Goal: Task Accomplishment & Management: Complete application form

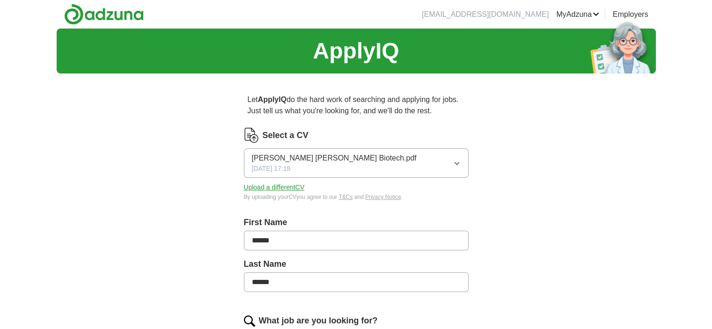
click at [373, 155] on button "[PERSON_NAME] [PERSON_NAME] Biotech.pdf [DATE] 17:18" at bounding box center [356, 163] width 225 height 30
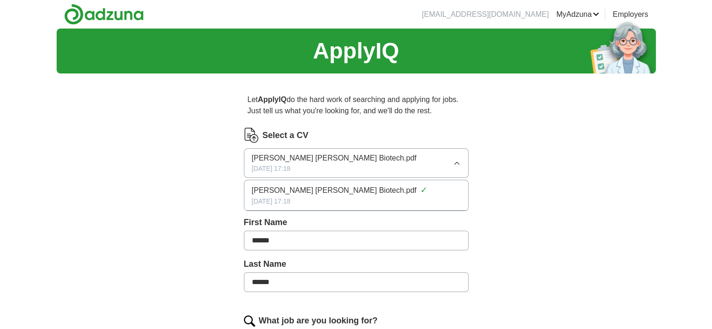
click at [387, 161] on button "[PERSON_NAME] [PERSON_NAME] Biotech.pdf [DATE] 17:18" at bounding box center [356, 163] width 225 height 30
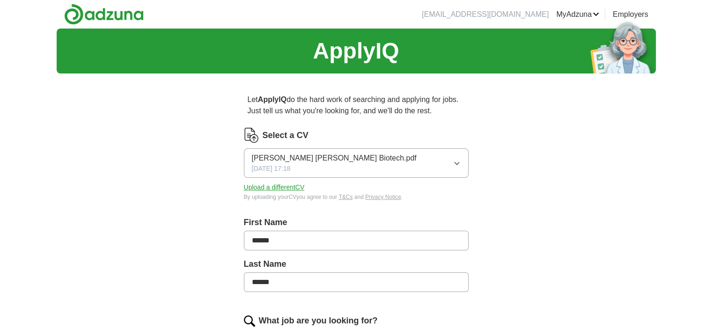
click at [277, 190] on button "Upload a different CV" at bounding box center [274, 188] width 61 height 10
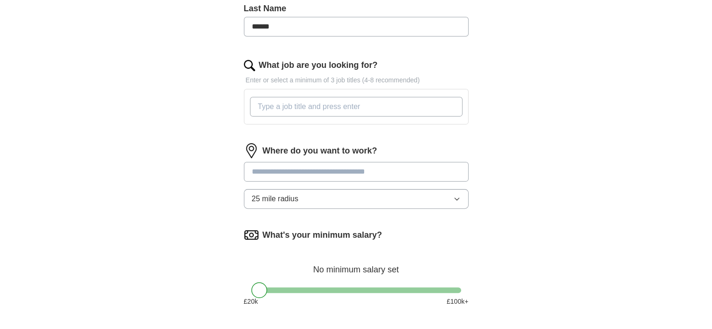
scroll to position [259, 0]
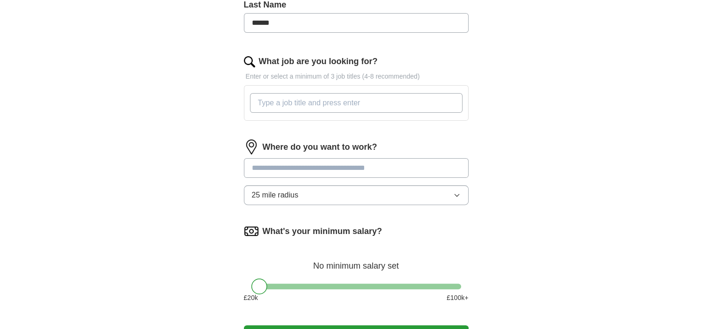
click at [396, 177] on div "Where do you want to work? 25 mile radius" at bounding box center [356, 176] width 225 height 73
click at [393, 174] on input "text" at bounding box center [356, 168] width 225 height 20
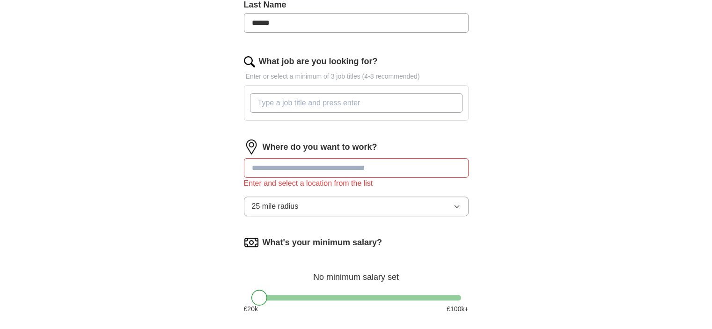
click at [362, 187] on div "Where do you want to work? Enter and select a location from the list 25 mile ra…" at bounding box center [356, 182] width 225 height 84
click at [411, 198] on button "25 mile radius" at bounding box center [356, 207] width 225 height 20
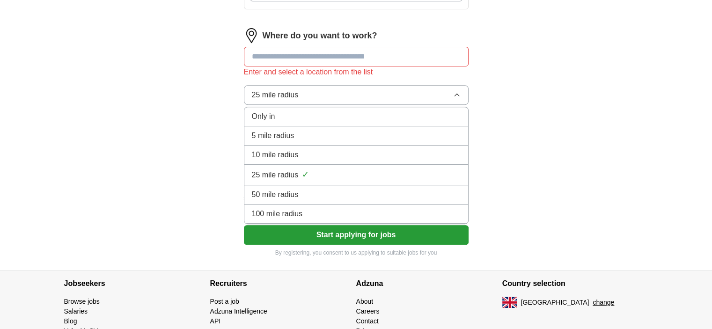
scroll to position [414, 0]
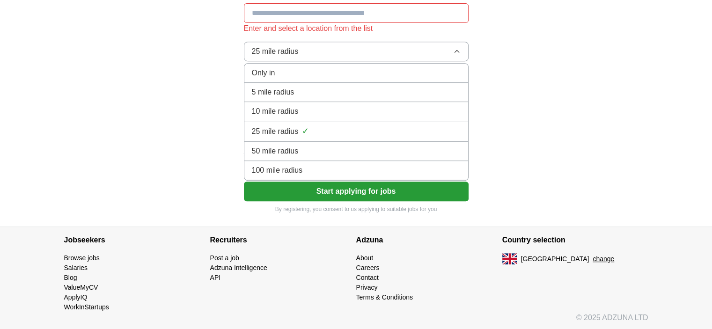
click at [317, 171] on div "100 mile radius" at bounding box center [356, 170] width 209 height 11
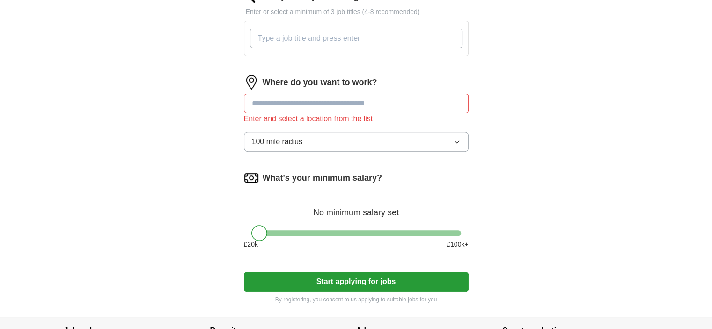
scroll to position [321, 0]
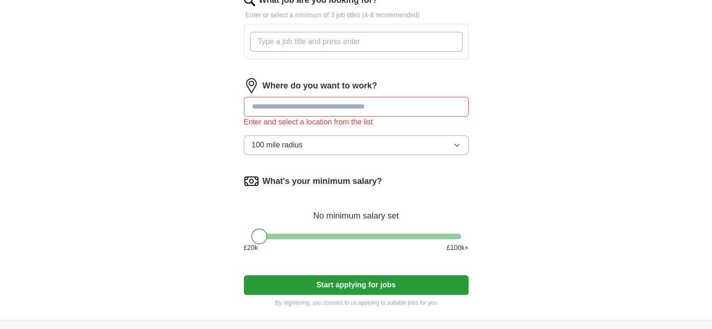
click at [313, 111] on input "text" at bounding box center [356, 107] width 225 height 20
click at [259, 103] on input "*****" at bounding box center [356, 107] width 225 height 20
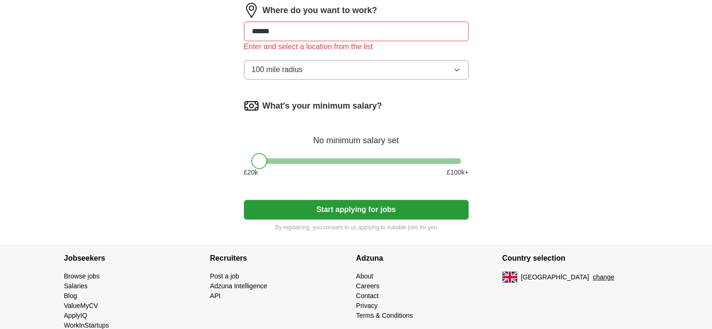
scroll to position [399, 0]
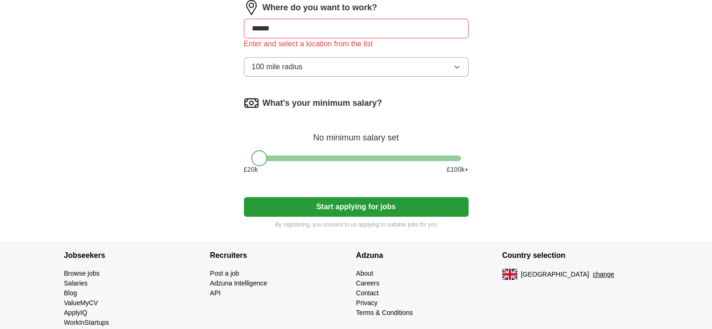
type input "******"
click at [288, 206] on button "Start applying for jobs" at bounding box center [356, 207] width 225 height 20
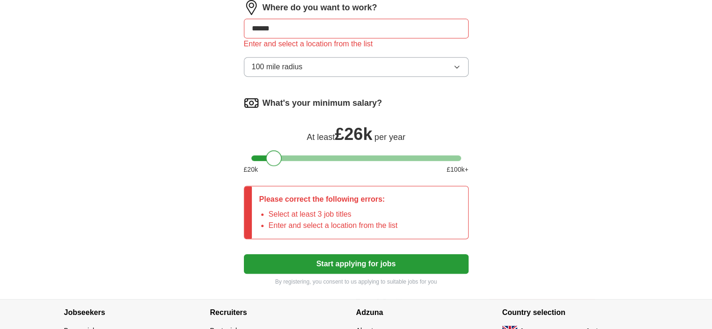
click at [274, 157] on div at bounding box center [357, 158] width 210 height 6
click at [290, 155] on div at bounding box center [357, 158] width 210 height 6
click at [277, 157] on div at bounding box center [357, 158] width 210 height 6
click at [267, 160] on div "What's your minimum salary? At least £ 27k per year £ 20 k £ 100 k+" at bounding box center [356, 139] width 225 height 87
click at [268, 155] on div at bounding box center [276, 158] width 16 height 16
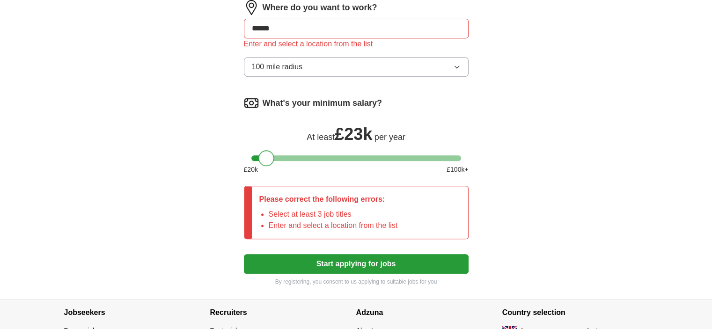
click at [266, 159] on div at bounding box center [357, 158] width 210 height 6
click at [274, 156] on div at bounding box center [357, 158] width 210 height 6
click at [310, 262] on button "Start applying for jobs" at bounding box center [356, 264] width 225 height 20
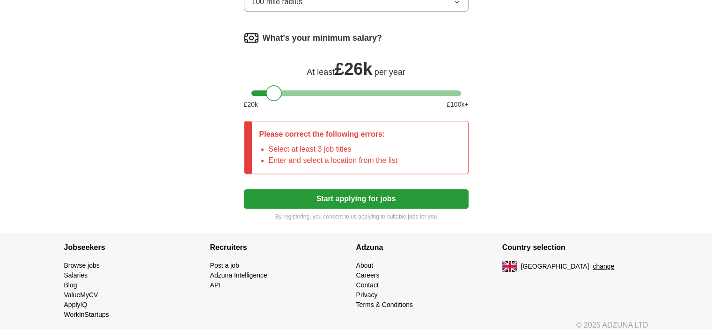
scroll to position [483, 0]
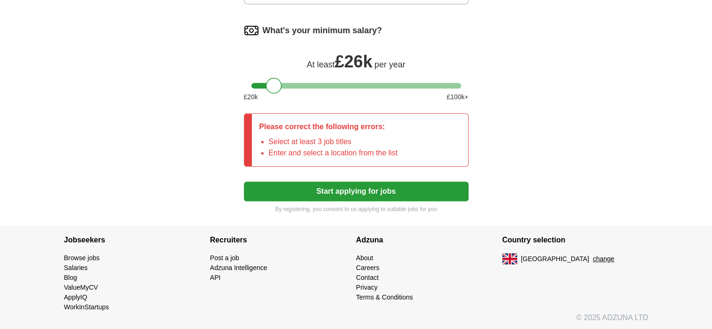
click at [330, 189] on button "Start applying for jobs" at bounding box center [356, 192] width 225 height 20
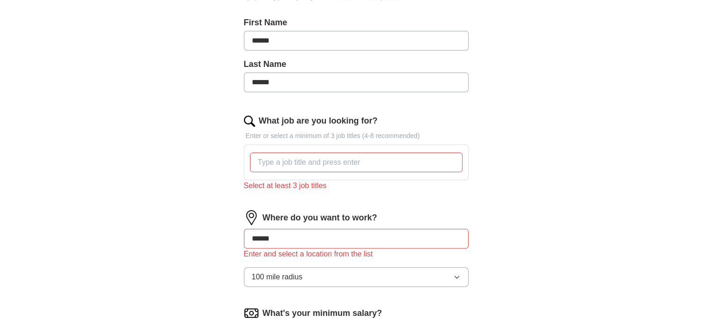
scroll to position [195, 0]
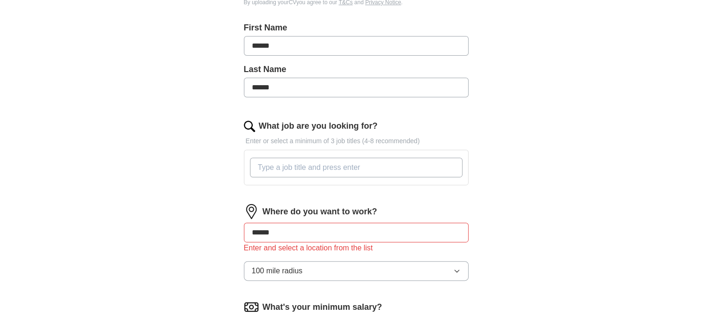
click at [324, 166] on input "What job are you looking for?" at bounding box center [356, 168] width 213 height 20
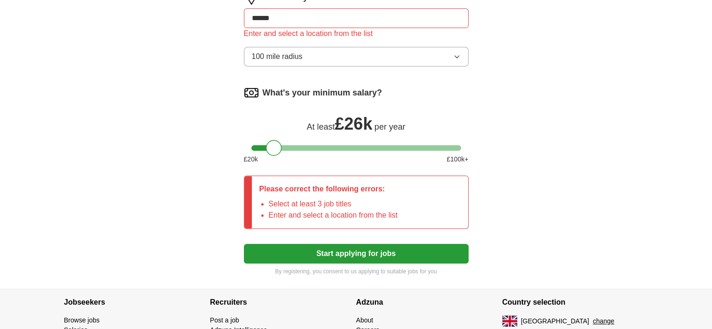
scroll to position [421, 0]
click at [320, 250] on button "Start applying for jobs" at bounding box center [356, 254] width 225 height 20
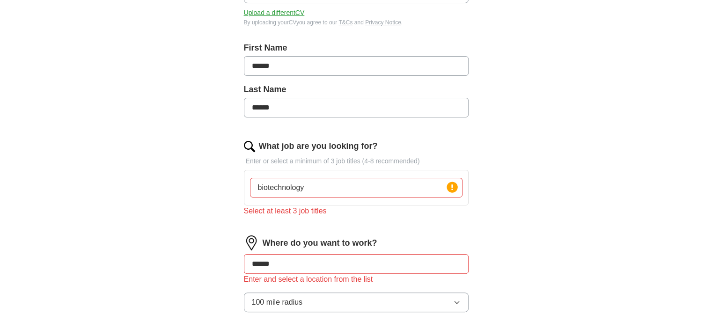
scroll to position [175, 0]
click at [383, 185] on input "biotechnology" at bounding box center [356, 188] width 213 height 20
type input "b"
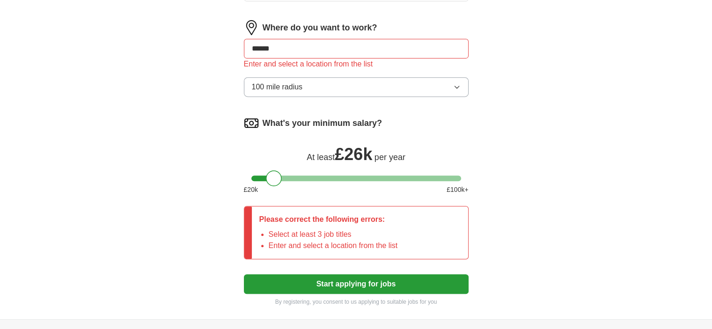
scroll to position [392, 0]
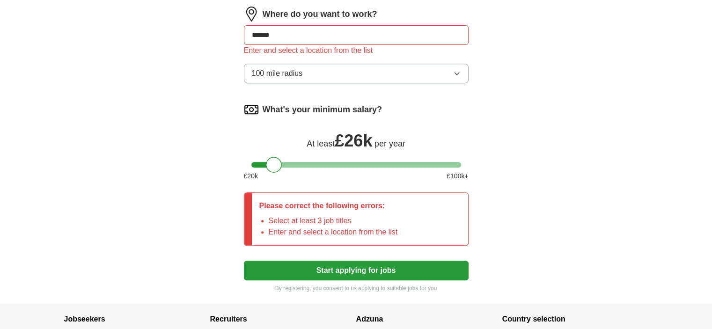
type input "biotechnologist"
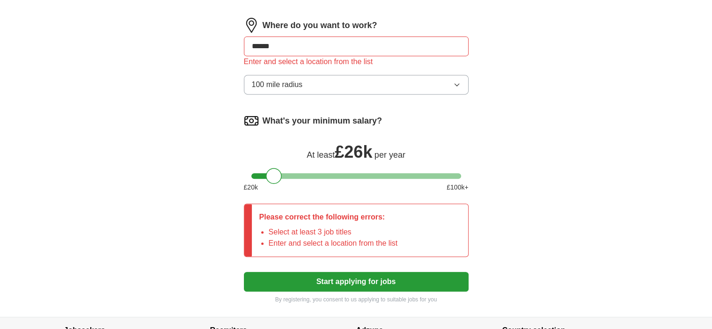
scroll to position [404, 0]
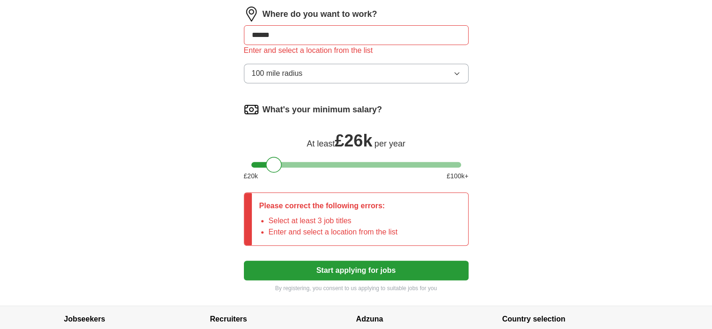
click at [334, 271] on button "Start applying for jobs" at bounding box center [356, 271] width 225 height 20
click at [300, 30] on input "******" at bounding box center [356, 35] width 225 height 20
type input "*"
type input "*****"
click at [318, 273] on button "Start applying for jobs" at bounding box center [356, 271] width 225 height 20
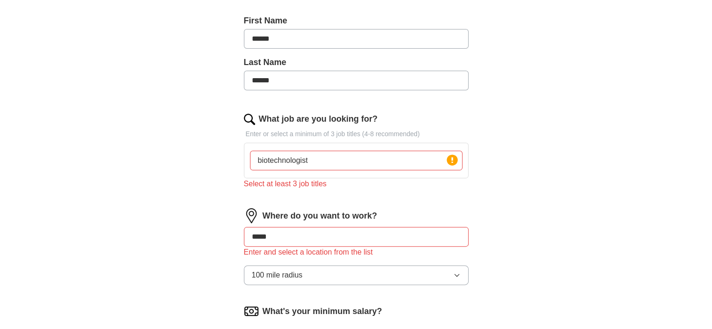
scroll to position [205, 0]
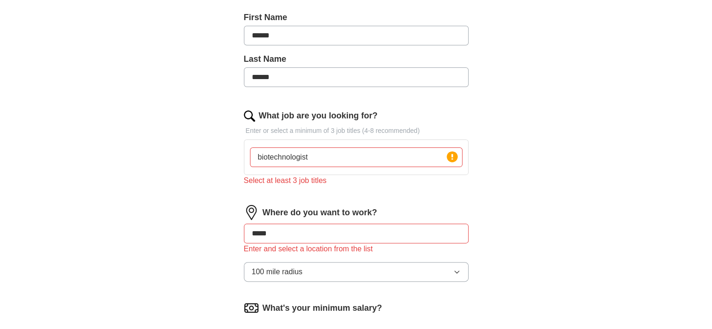
click at [260, 159] on input "biotechnologist" at bounding box center [356, 158] width 213 height 20
click at [260, 159] on input "Biotechnologist" at bounding box center [356, 158] width 213 height 20
type input "Biotechnologist"
click at [452, 154] on icon at bounding box center [452, 157] width 2 height 6
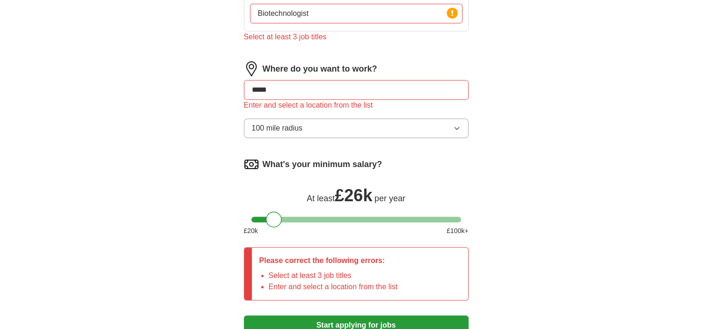
scroll to position [348, 0]
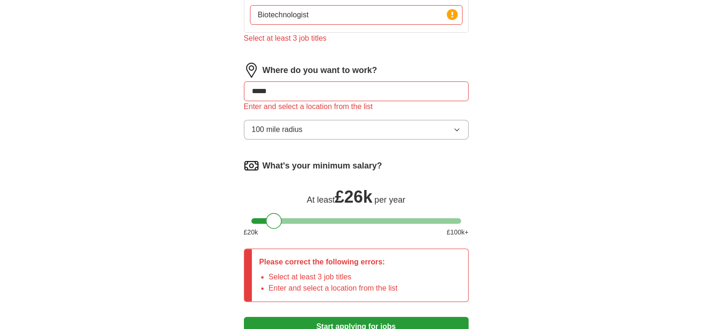
click at [260, 88] on input "*****" at bounding box center [356, 91] width 225 height 20
click at [260, 86] on input "*****" at bounding box center [356, 91] width 225 height 20
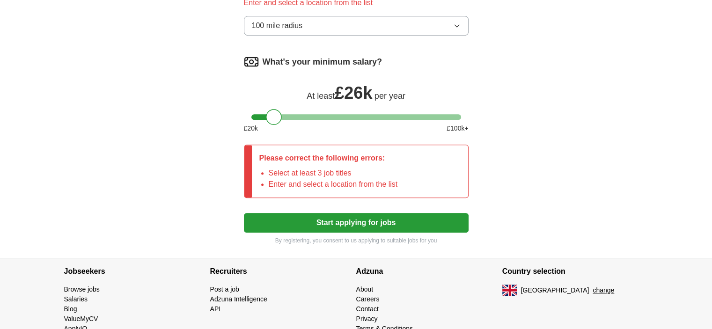
scroll to position [483, 0]
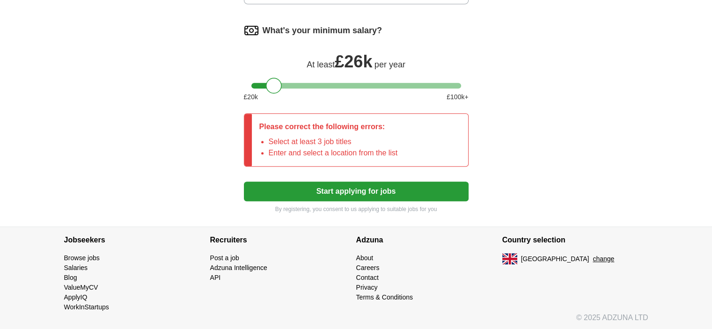
type input "******"
click at [300, 194] on button "Start applying for jobs" at bounding box center [356, 192] width 225 height 20
